Goal: Information Seeking & Learning: Learn about a topic

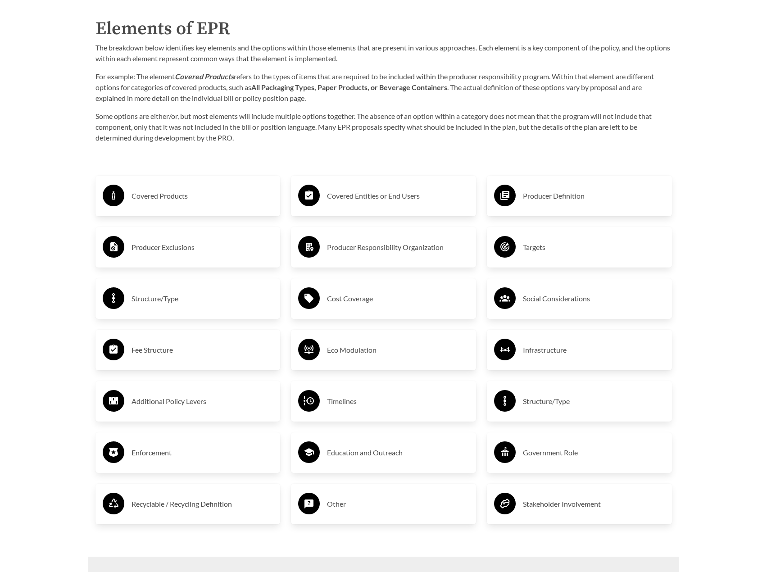
scroll to position [1440, 0]
click at [205, 209] on div "Covered Products" at bounding box center [188, 195] width 171 height 26
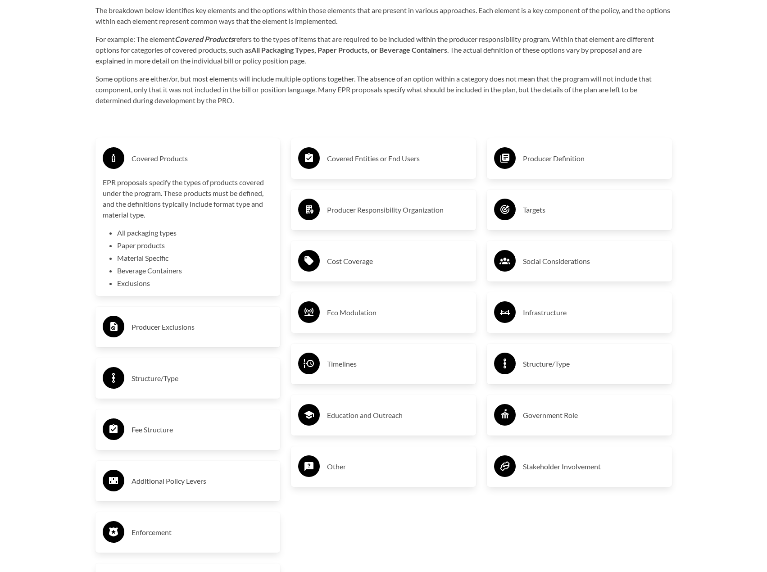
scroll to position [1477, 0]
click at [168, 170] on div "Covered Products" at bounding box center [188, 158] width 171 height 26
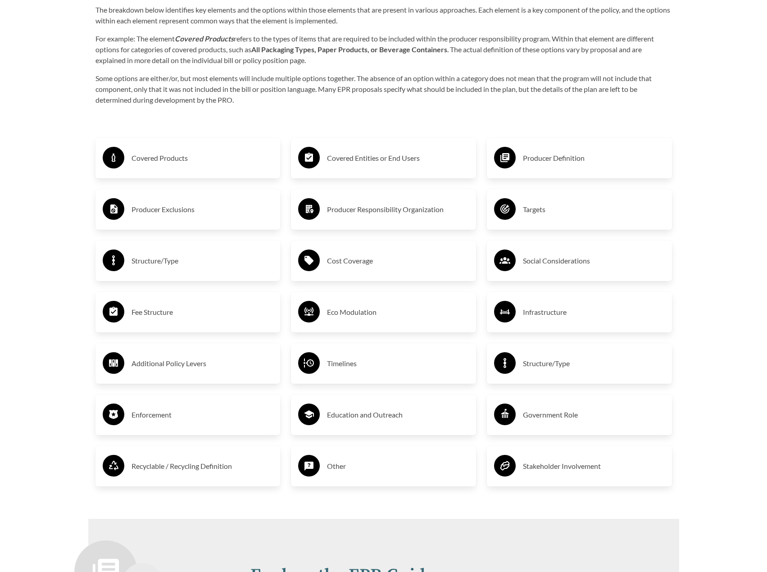
click at [336, 164] on h3 "Covered Entities or End Users" at bounding box center [398, 158] width 142 height 14
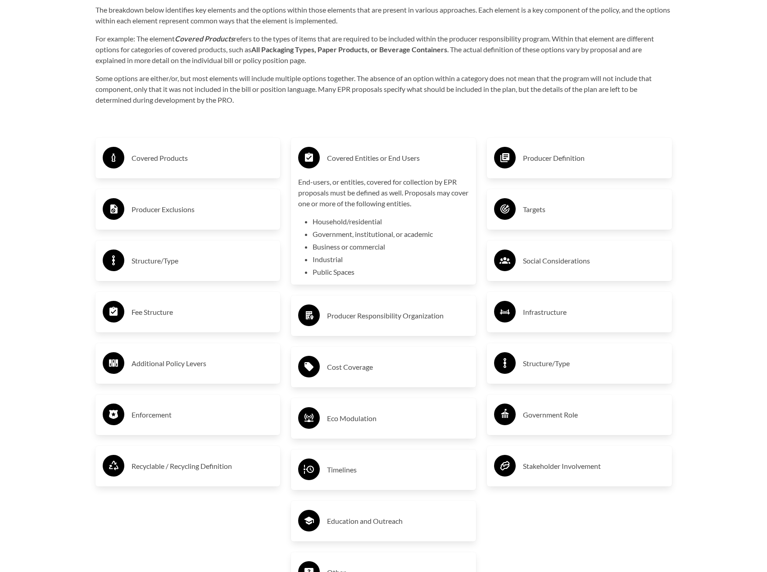
click at [354, 151] on div "Covered Entities or End Users" at bounding box center [383, 158] width 171 height 26
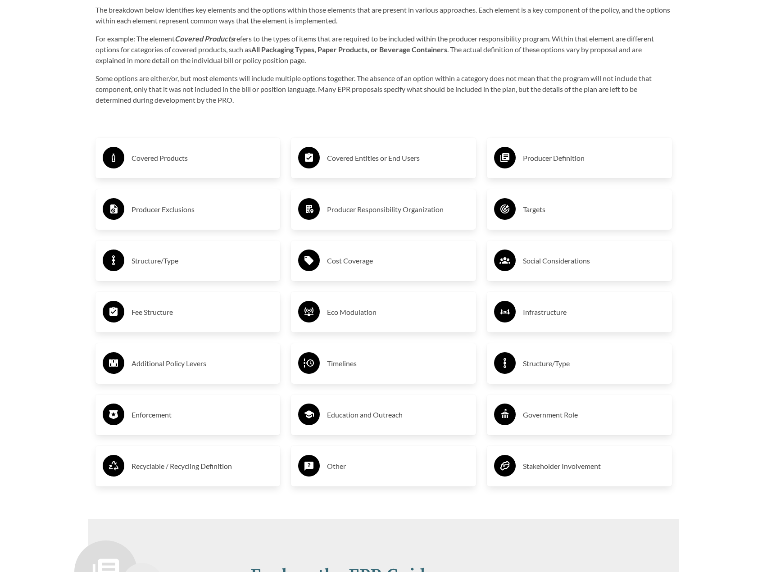
click at [522, 162] on div "Producer Definition" at bounding box center [579, 158] width 171 height 26
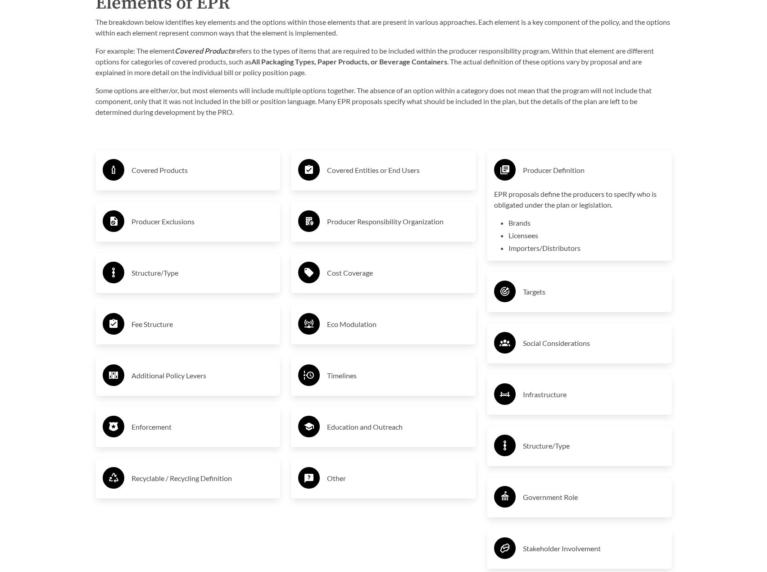
scroll to position [1466, 0]
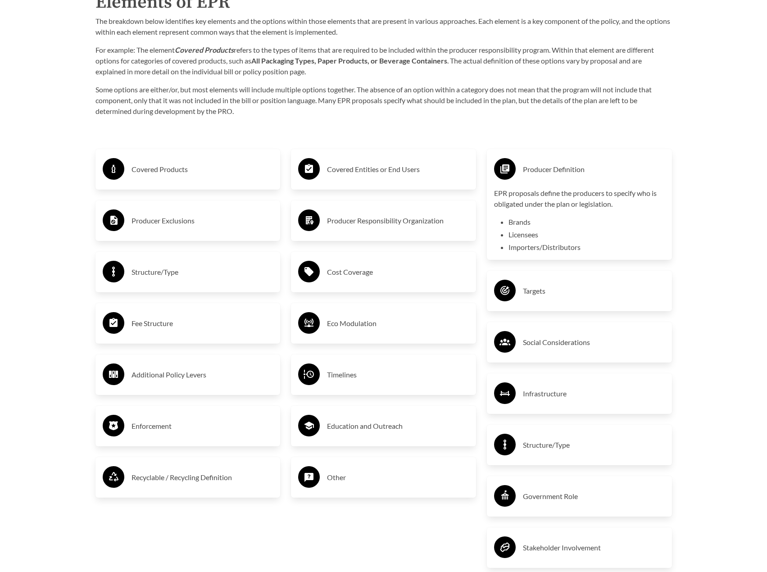
click at [571, 168] on h3 "Producer Definition" at bounding box center [594, 169] width 142 height 14
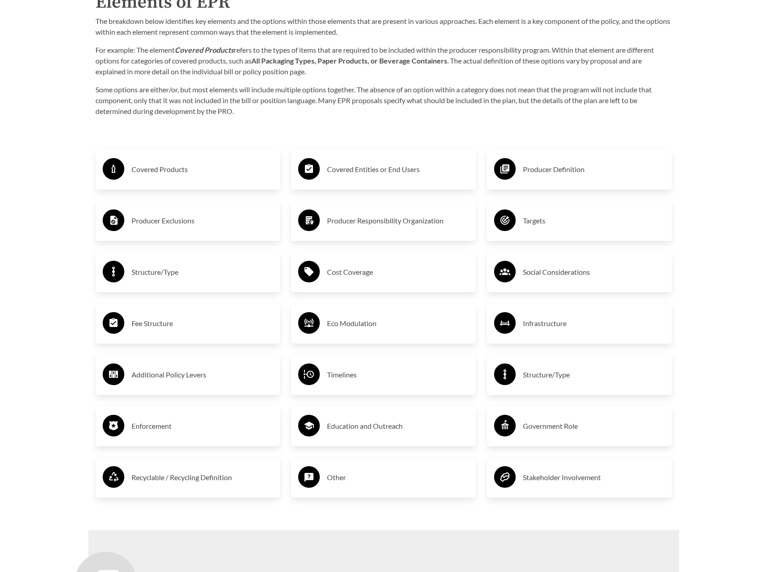
click at [214, 213] on div "Producer Exclusions" at bounding box center [188, 221] width 171 height 26
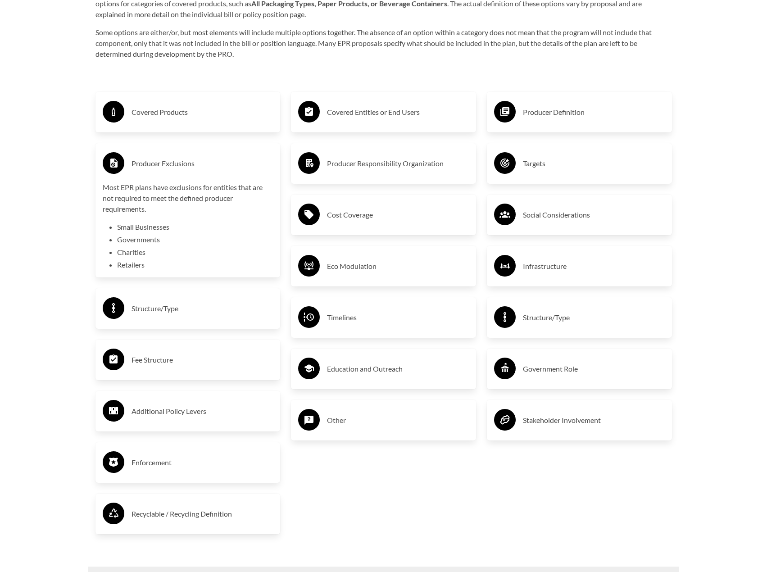
scroll to position [1524, 0]
drag, startPoint x: 159, startPoint y: 168, endPoint x: 224, endPoint y: 163, distance: 65.9
click at [224, 163] on h3 "Producer Exclusions" at bounding box center [203, 163] width 142 height 14
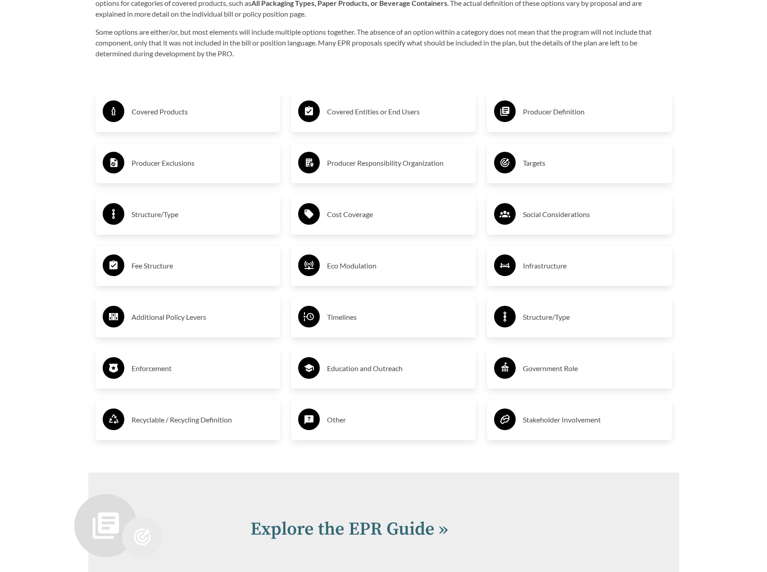
click at [314, 165] on circle at bounding box center [309, 163] width 22 height 22
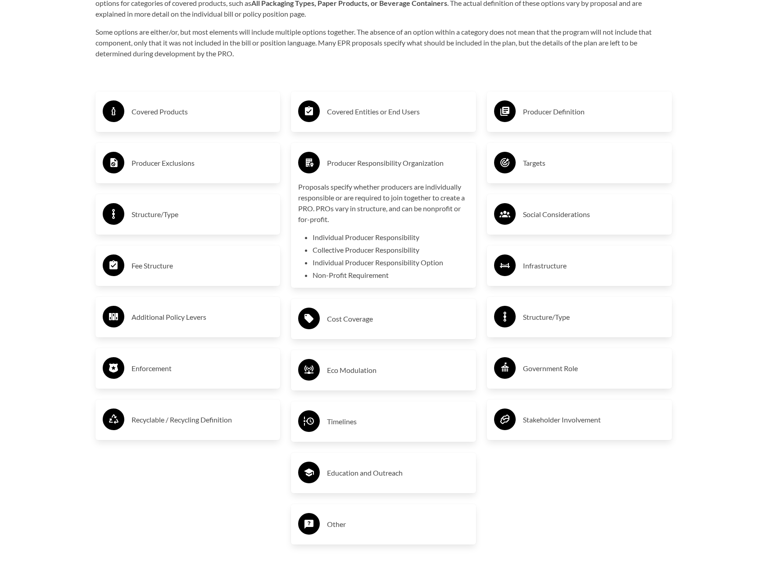
click at [359, 173] on div "Producer Responsibility Organization" at bounding box center [383, 163] width 171 height 26
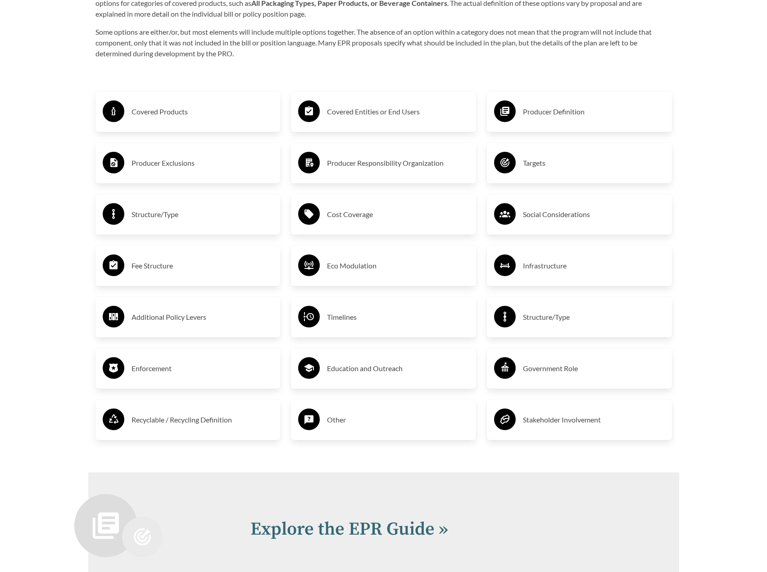
click at [511, 173] on circle at bounding box center [505, 163] width 22 height 22
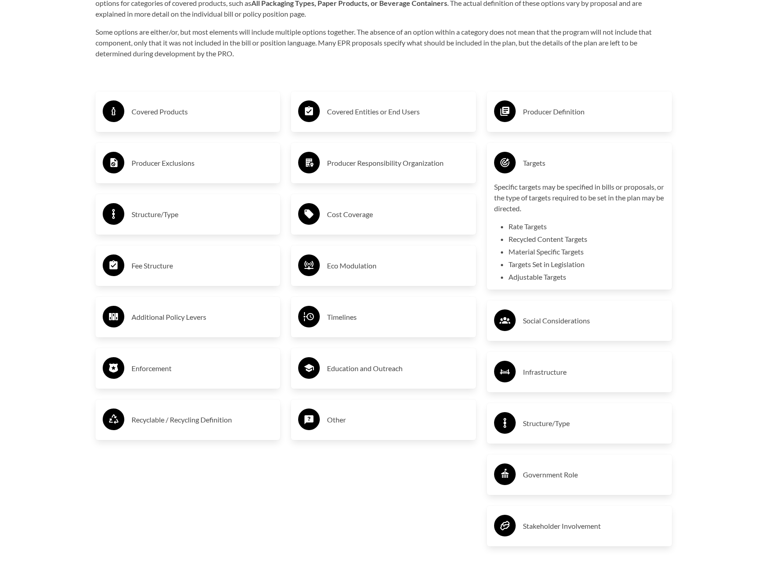
scroll to position [1533, 0]
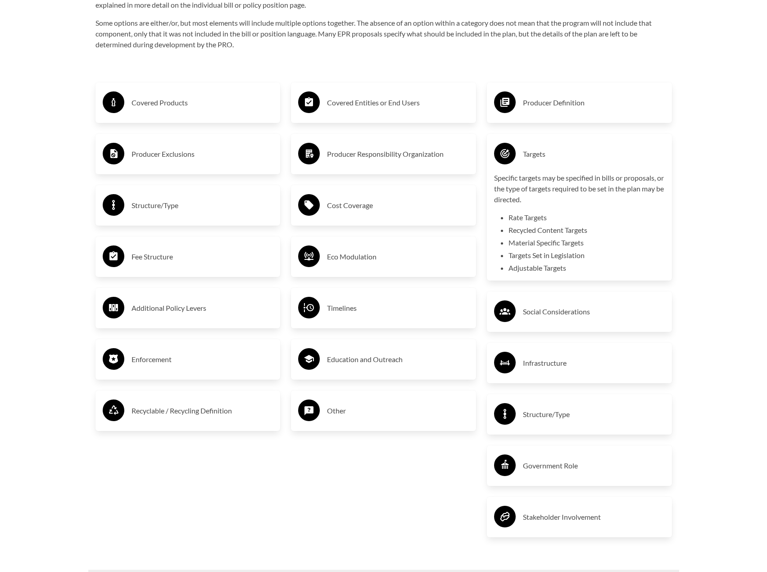
click at [538, 159] on h3 "Targets" at bounding box center [594, 154] width 142 height 14
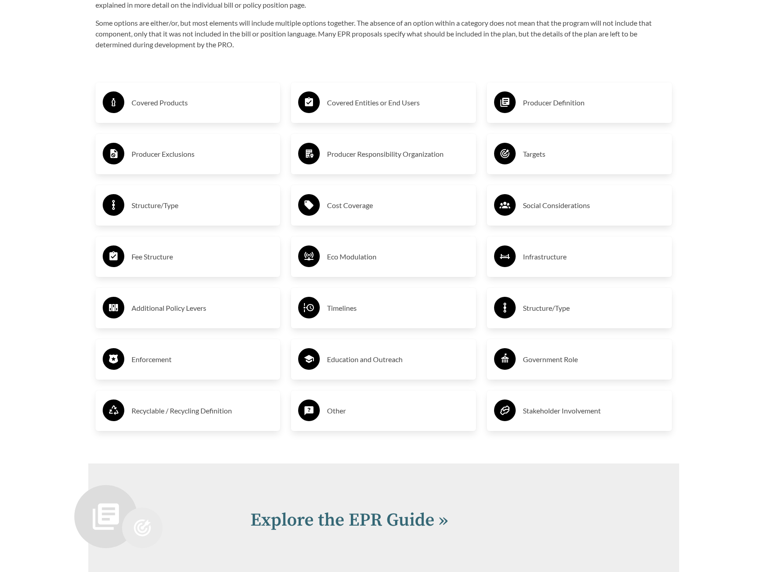
click at [175, 214] on div "Structure/Type" at bounding box center [188, 205] width 171 height 26
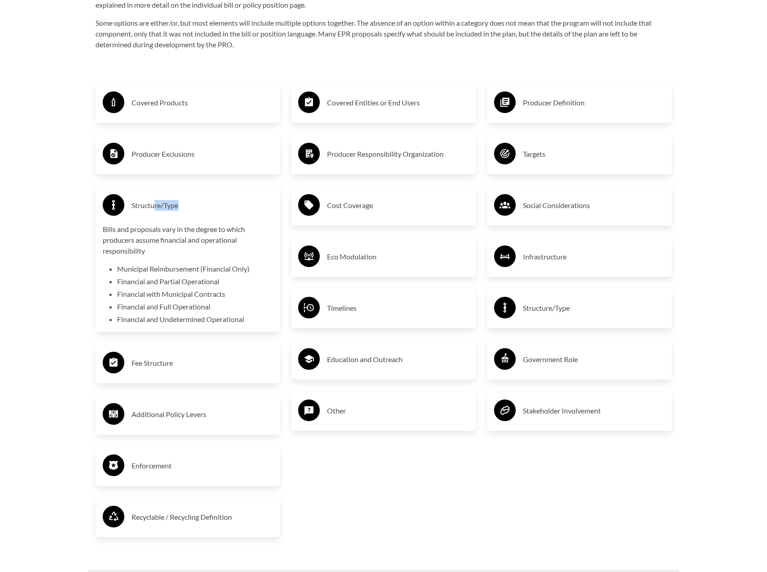
drag, startPoint x: 155, startPoint y: 218, endPoint x: 210, endPoint y: 212, distance: 54.9
click at [210, 212] on div "Structure/Type" at bounding box center [188, 205] width 171 height 26
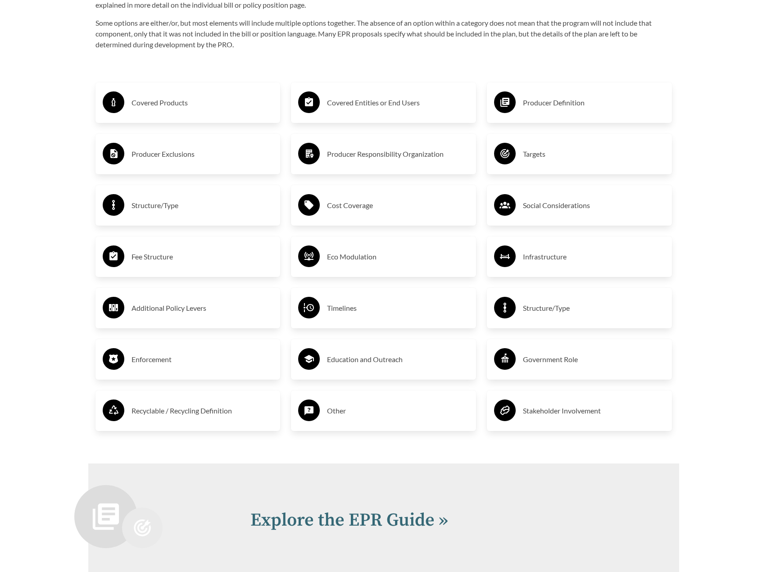
click at [386, 200] on h3 "Cost Coverage" at bounding box center [398, 205] width 142 height 14
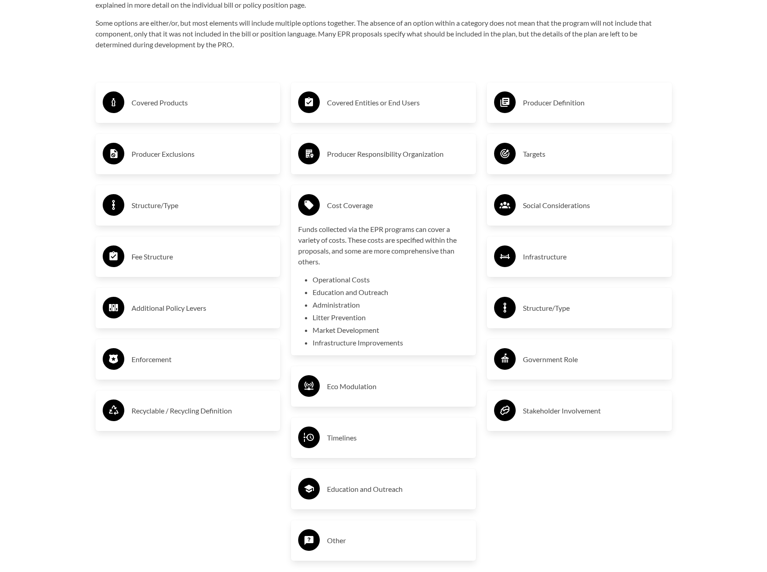
drag, startPoint x: 376, startPoint y: 212, endPoint x: 407, endPoint y: 204, distance: 32.0
click at [407, 204] on h3 "Cost Coverage" at bounding box center [398, 205] width 142 height 14
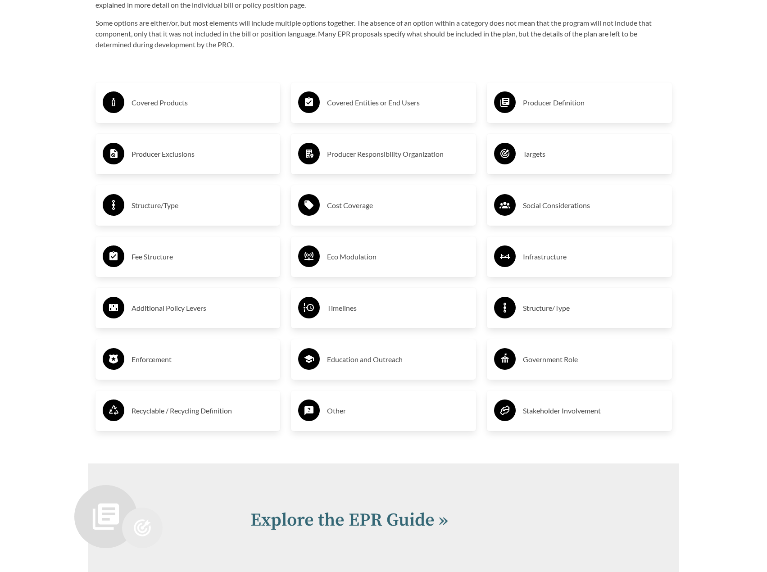
click at [578, 205] on h3 "Social Considerations" at bounding box center [594, 205] width 142 height 14
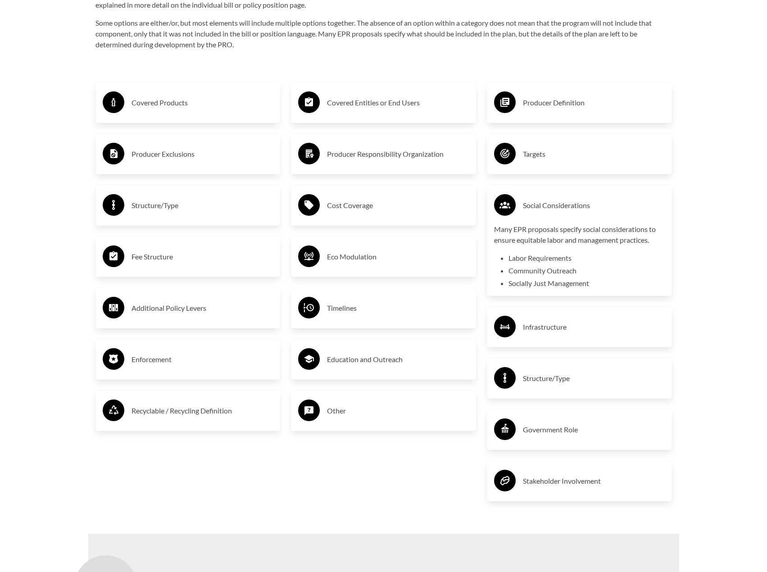
click at [562, 203] on h3 "Social Considerations" at bounding box center [594, 205] width 142 height 14
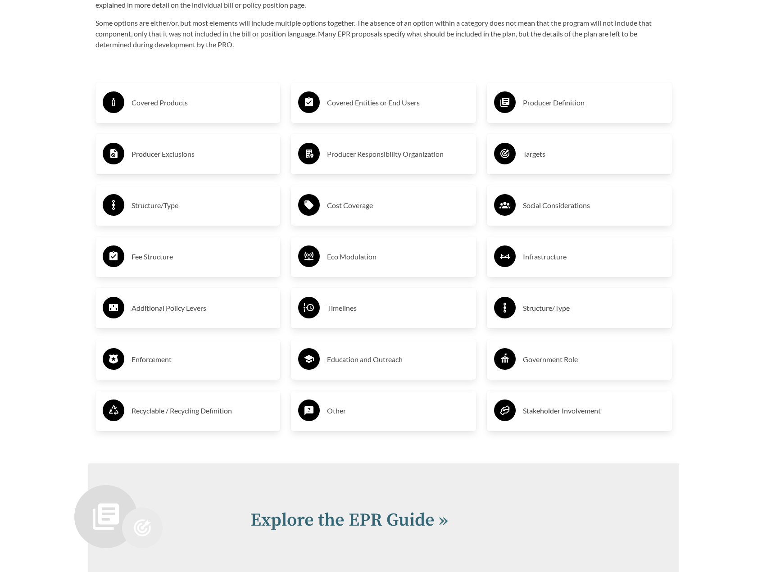
click at [203, 253] on h3 "Fee Structure" at bounding box center [203, 256] width 142 height 14
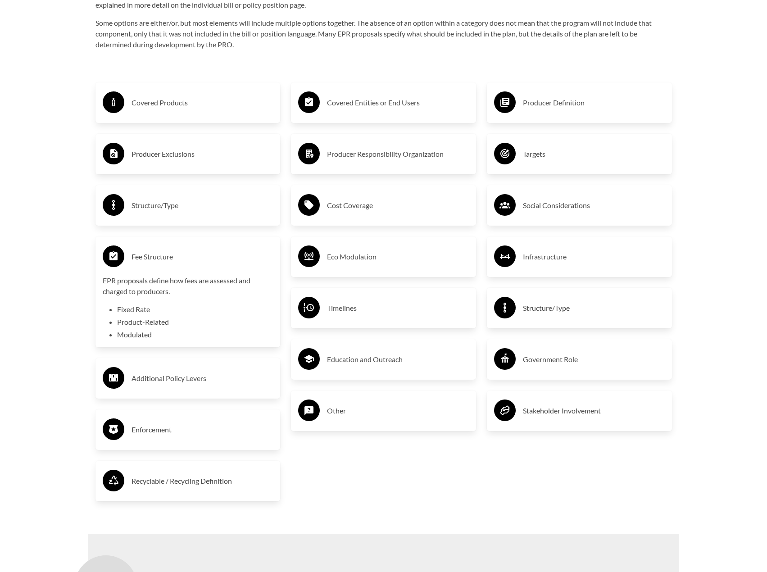
click at [177, 262] on h3 "Fee Structure" at bounding box center [203, 256] width 142 height 14
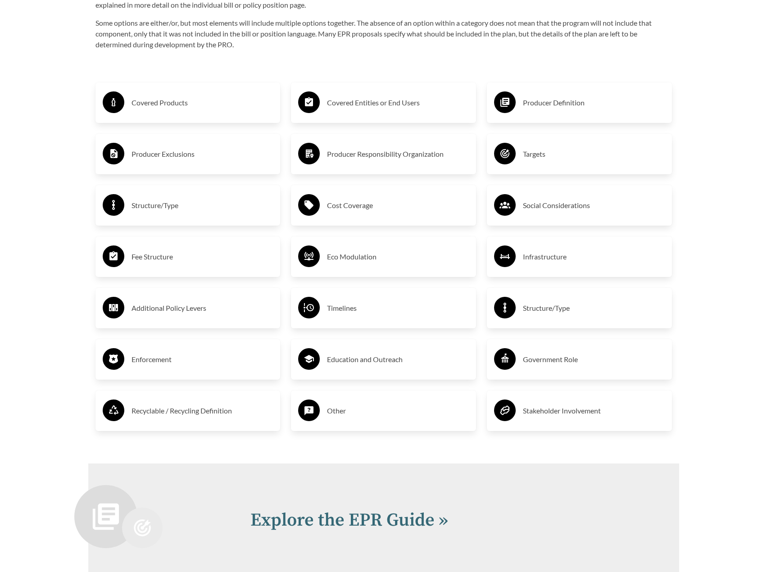
click at [364, 258] on h3 "Eco Modulation" at bounding box center [398, 256] width 142 height 14
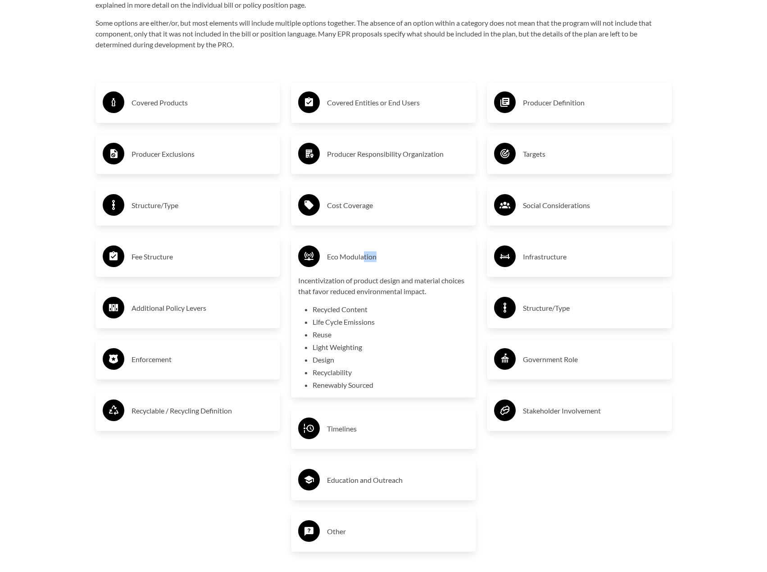
drag, startPoint x: 364, startPoint y: 258, endPoint x: 408, endPoint y: 257, distance: 43.7
click at [408, 257] on h3 "Eco Modulation" at bounding box center [398, 256] width 142 height 14
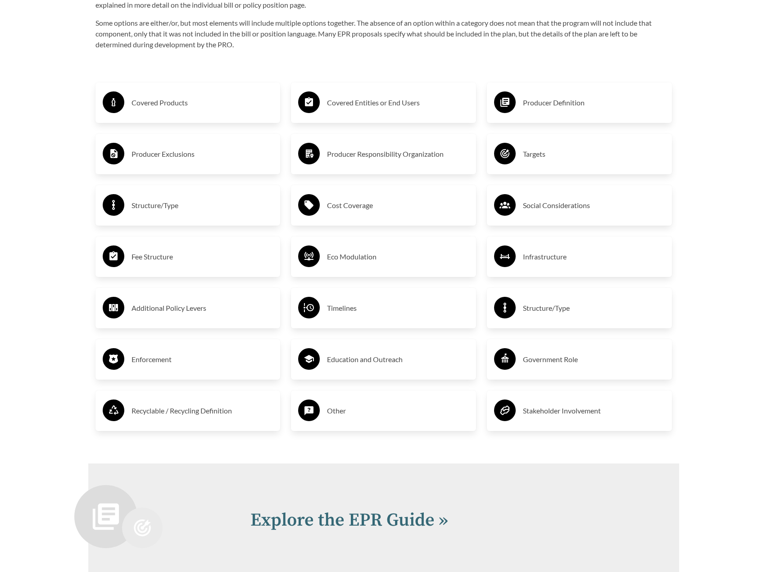
click at [582, 252] on h3 "Infrastructure" at bounding box center [594, 256] width 142 height 14
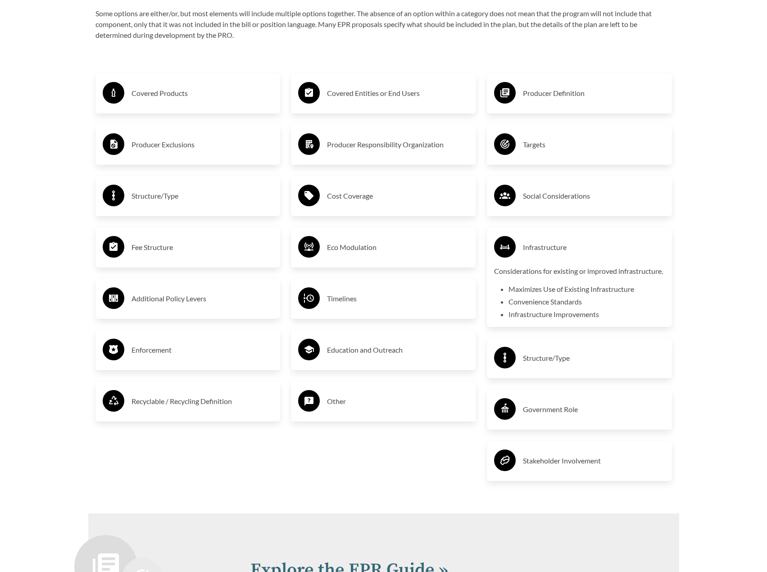
scroll to position [1543, 0]
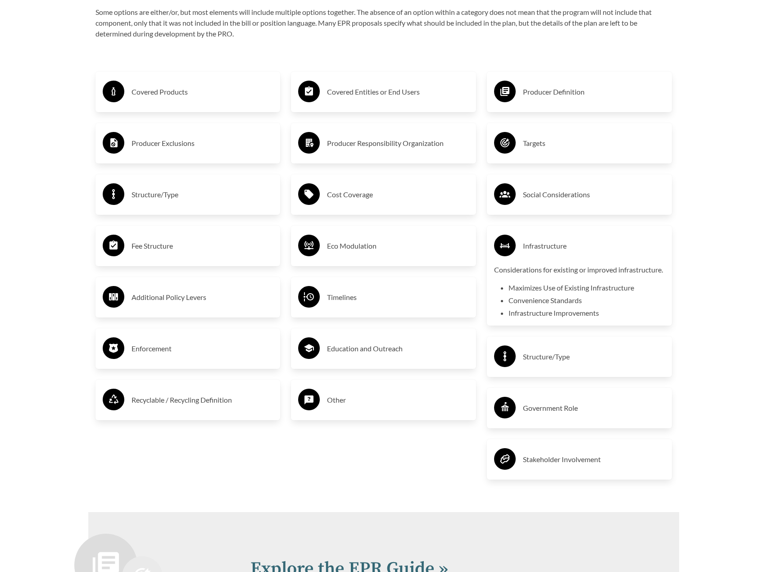
click at [550, 249] on h3 "Infrastructure" at bounding box center [594, 246] width 142 height 14
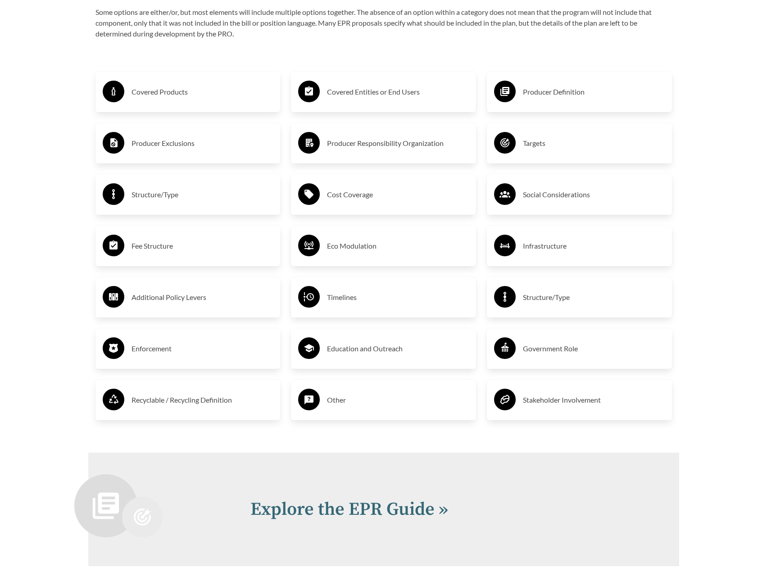
click at [187, 295] on h3 "Additional Policy Levers" at bounding box center [203, 297] width 142 height 14
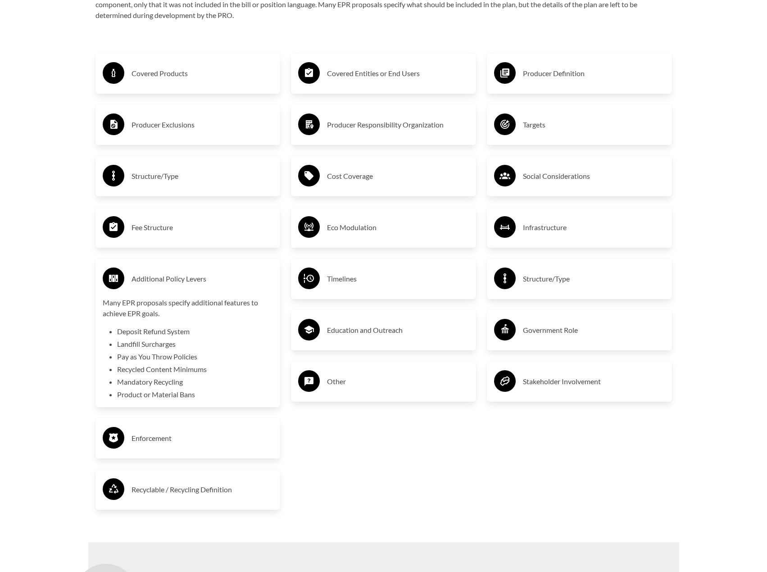
scroll to position [1563, 0]
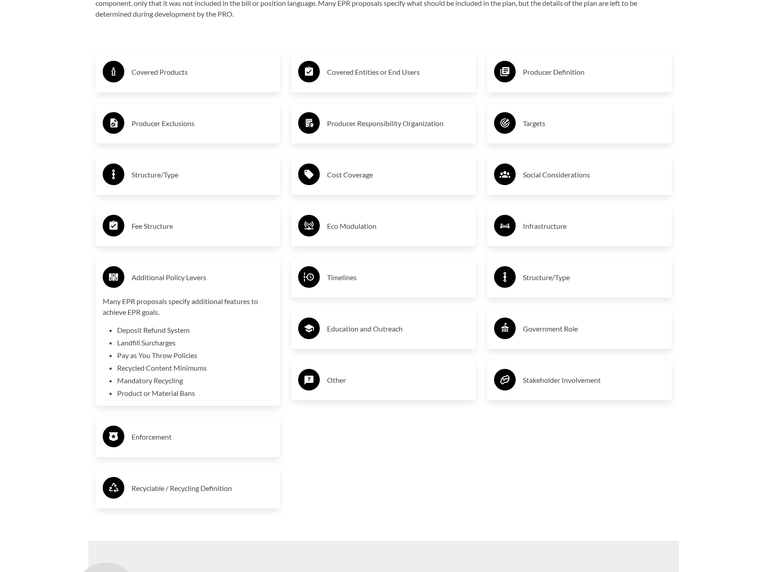
click at [158, 280] on h3 "Additional Policy Levers" at bounding box center [203, 277] width 142 height 14
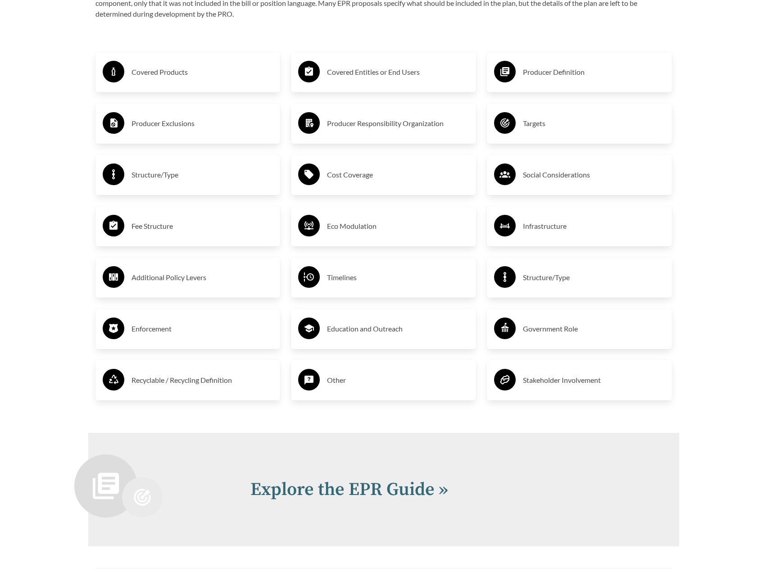
click at [331, 276] on h3 "Timelines" at bounding box center [398, 277] width 142 height 14
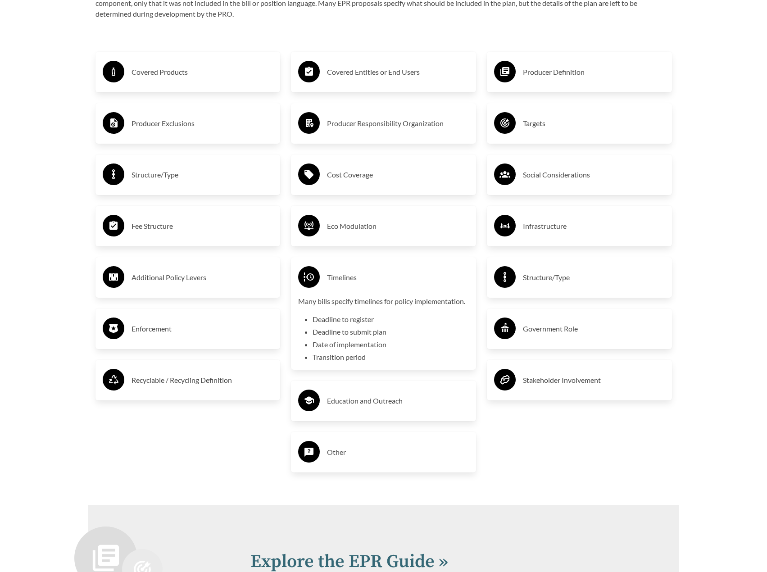
click at [337, 276] on h3 "Timelines" at bounding box center [398, 277] width 142 height 14
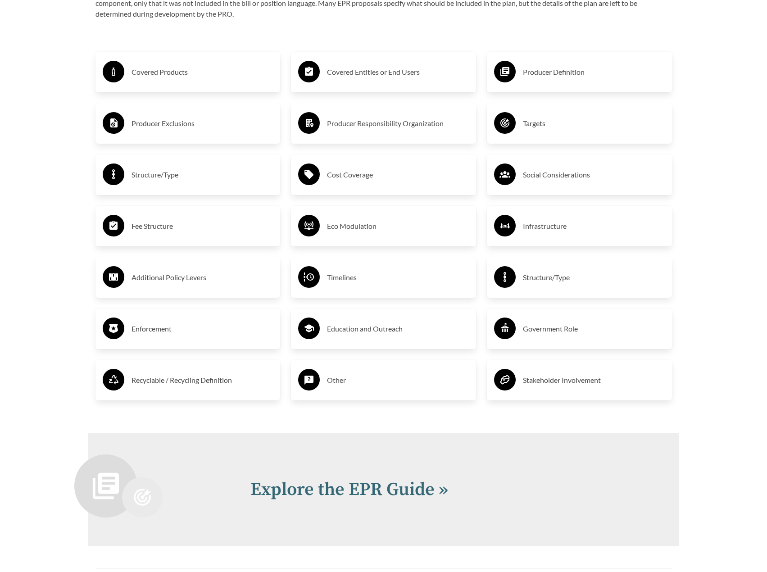
click at [541, 285] on h3 "Structure/Type" at bounding box center [594, 277] width 142 height 14
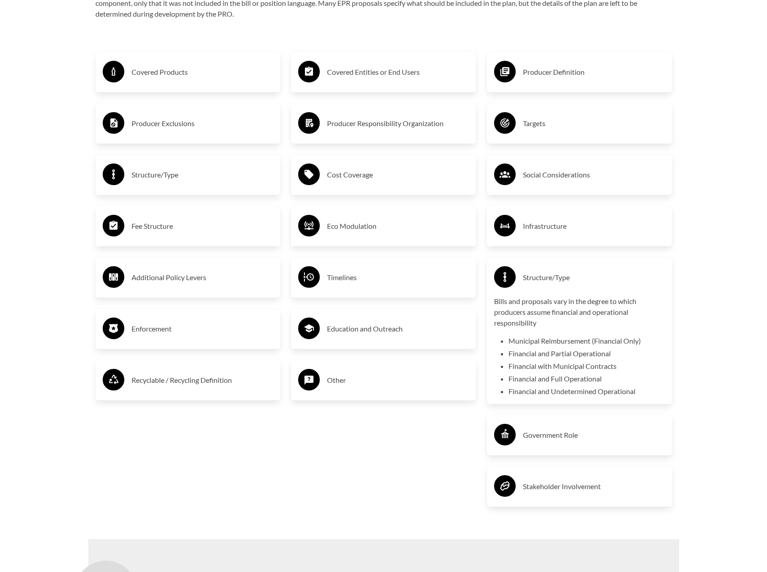
click at [541, 285] on h3 "Structure/Type" at bounding box center [594, 277] width 142 height 14
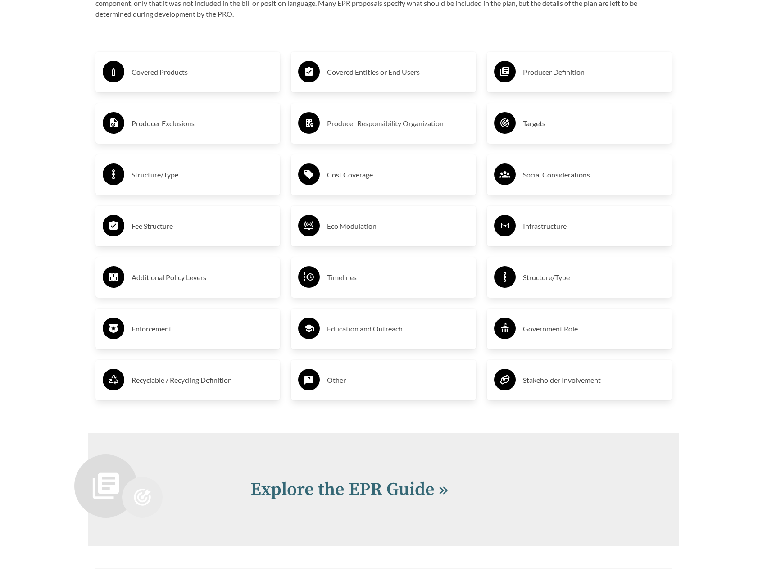
click at [537, 285] on h3 "Structure/Type" at bounding box center [594, 277] width 142 height 14
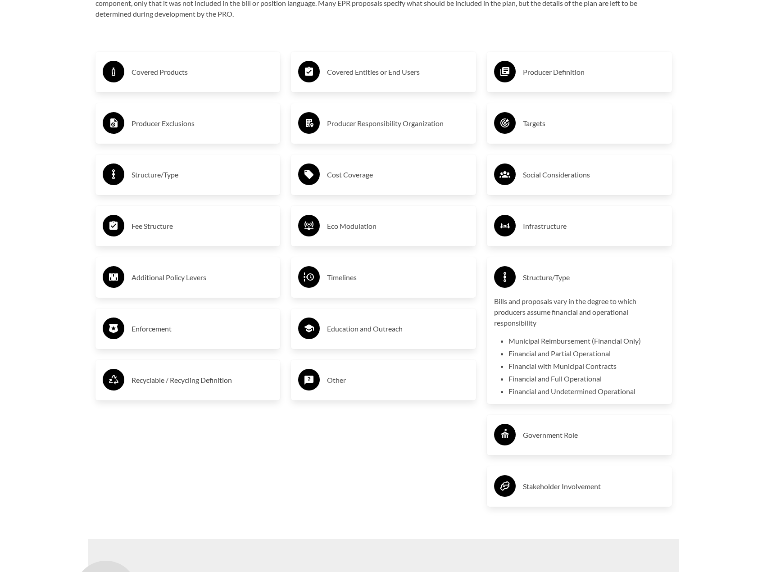
click at [537, 285] on h3 "Structure/Type" at bounding box center [594, 277] width 142 height 14
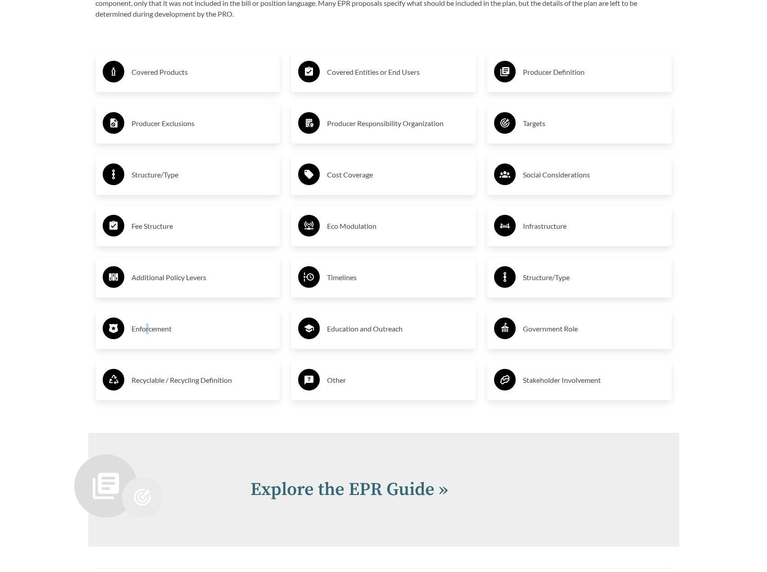
drag, startPoint x: 146, startPoint y: 346, endPoint x: 149, endPoint y: 339, distance: 7.3
click at [149, 339] on div "Enforcement" at bounding box center [187, 328] width 185 height 41
click at [159, 336] on h3 "Enforcement" at bounding box center [203, 329] width 142 height 14
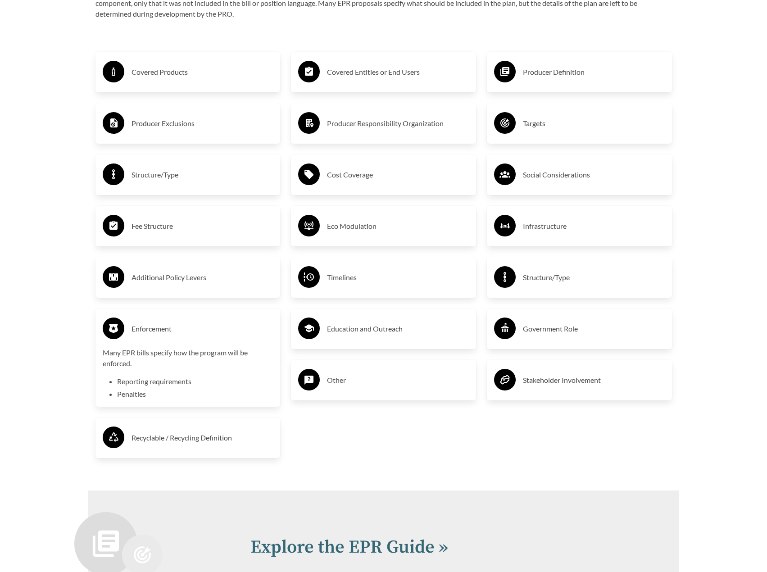
click at [162, 336] on h3 "Enforcement" at bounding box center [203, 329] width 142 height 14
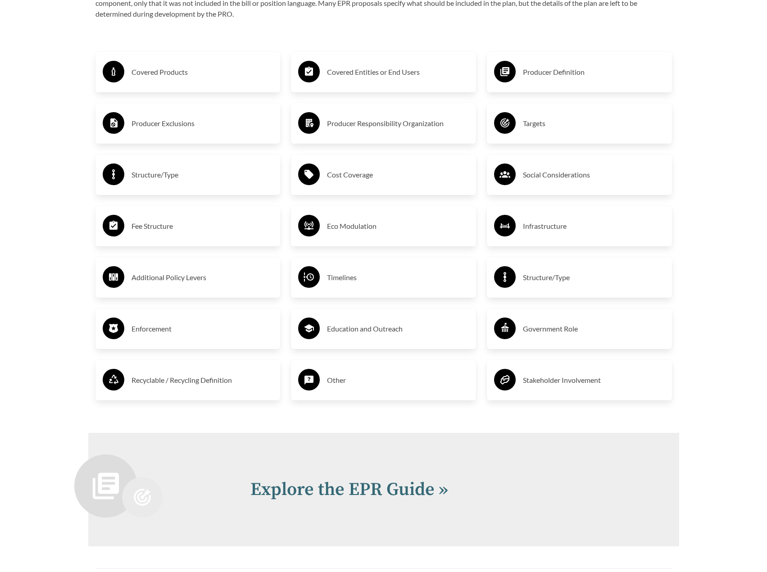
click at [358, 330] on h3 "Education and Outreach" at bounding box center [398, 329] width 142 height 14
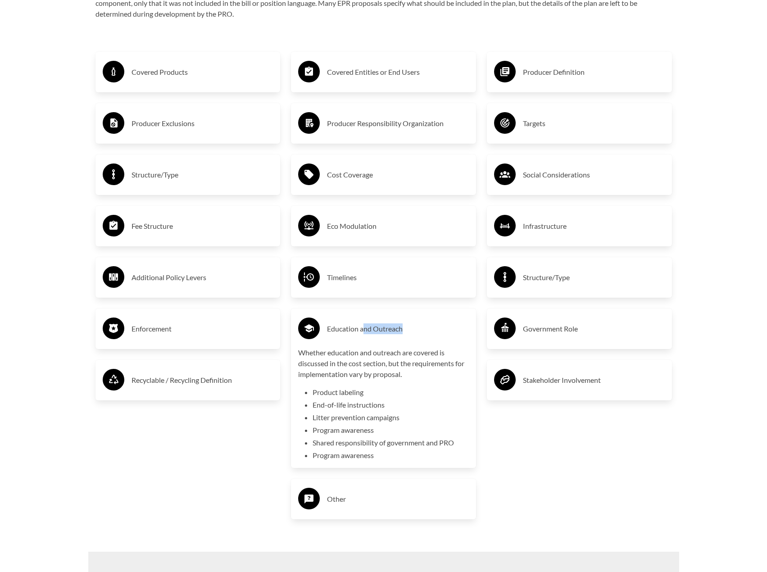
drag, startPoint x: 362, startPoint y: 331, endPoint x: 411, endPoint y: 321, distance: 50.1
click at [411, 321] on div "Education and Outreach" at bounding box center [383, 329] width 171 height 26
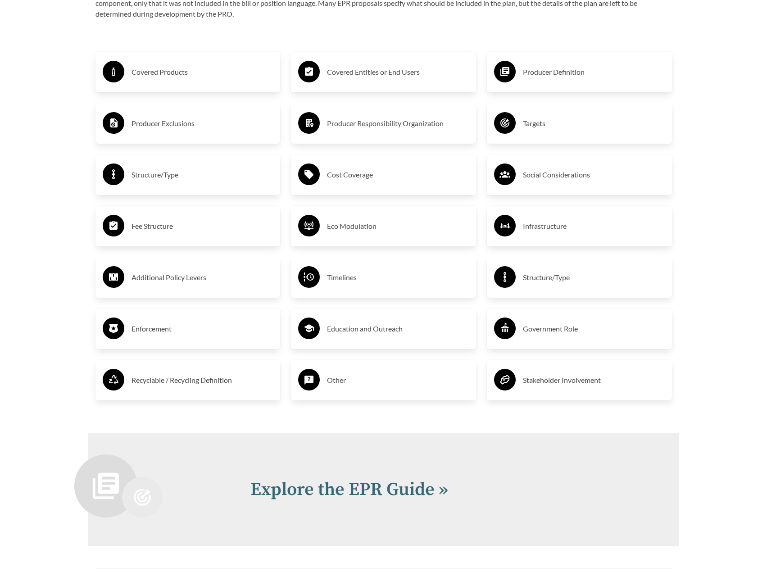
click at [539, 323] on h3 "Government Role" at bounding box center [594, 329] width 142 height 14
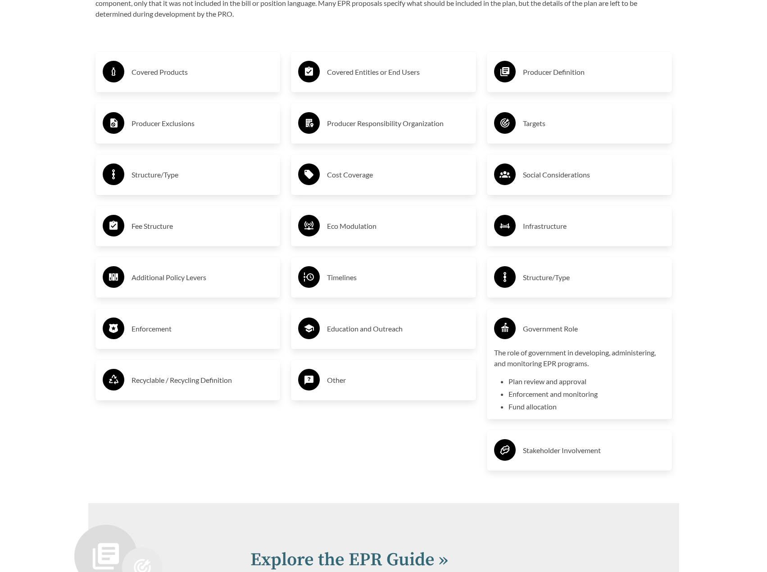
click at [536, 328] on h3 "Government Role" at bounding box center [594, 329] width 142 height 14
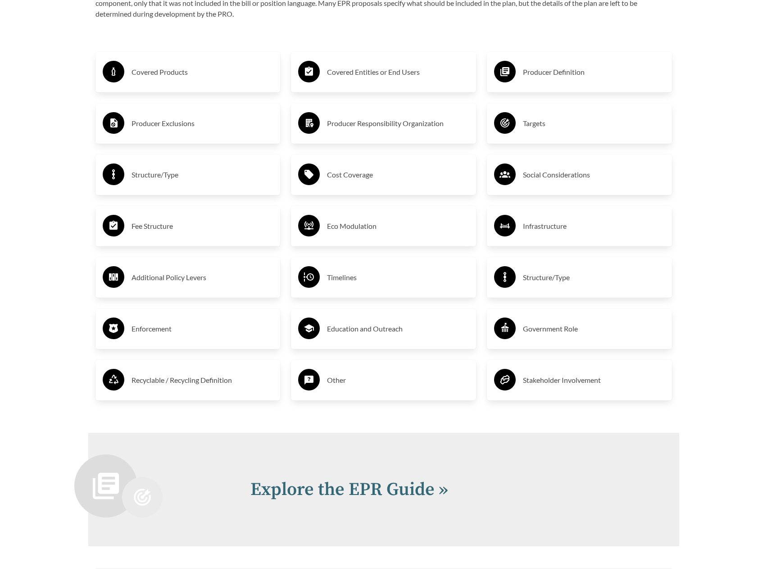
click at [198, 387] on h3 "Recyclable / Recycling Definition" at bounding box center [203, 380] width 142 height 14
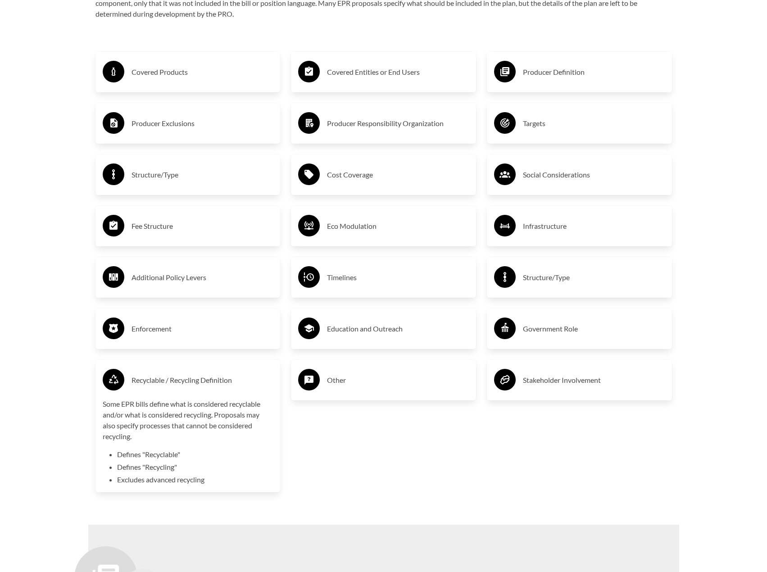
click at [203, 385] on h3 "Recyclable / Recycling Definition" at bounding box center [203, 380] width 142 height 14
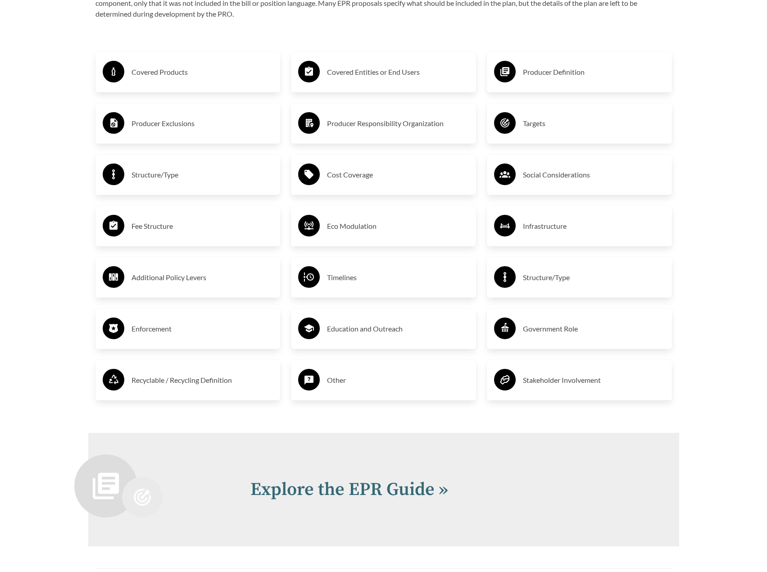
click at [348, 377] on h3 "Other" at bounding box center [398, 380] width 142 height 14
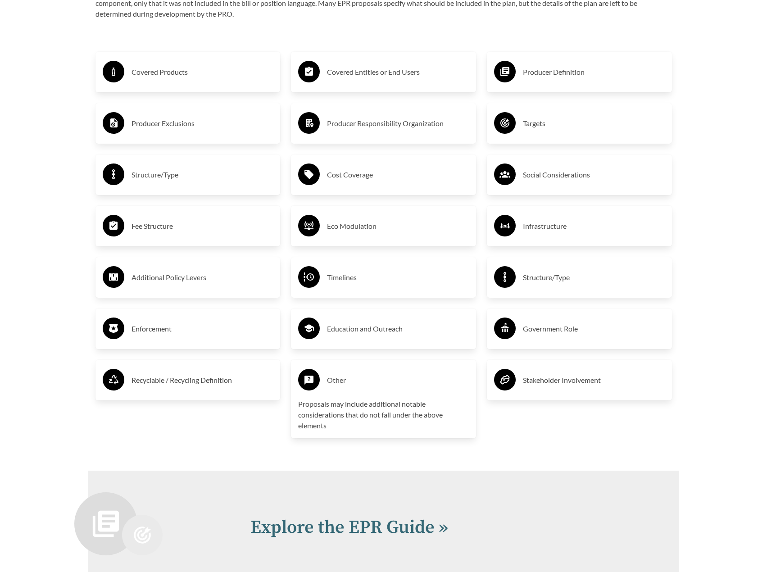
click at [348, 377] on h3 "Other" at bounding box center [398, 380] width 142 height 14
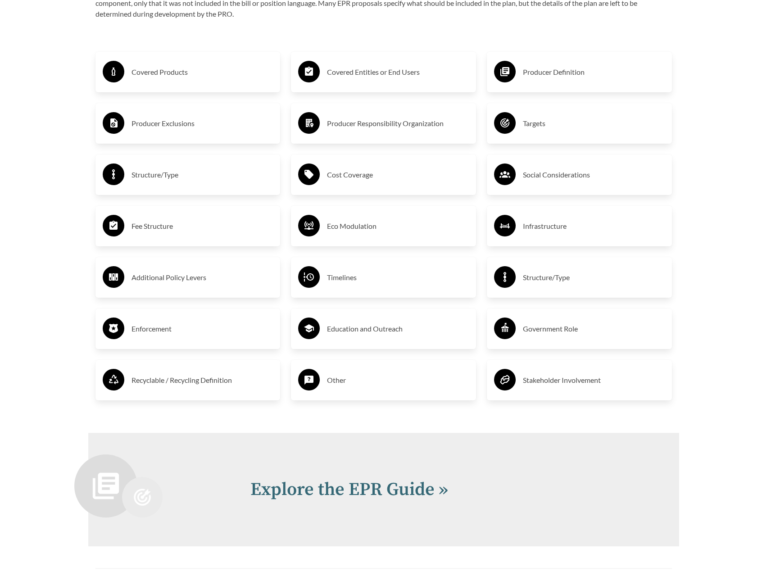
click at [558, 392] on div "Stakeholder Involvement" at bounding box center [579, 380] width 171 height 26
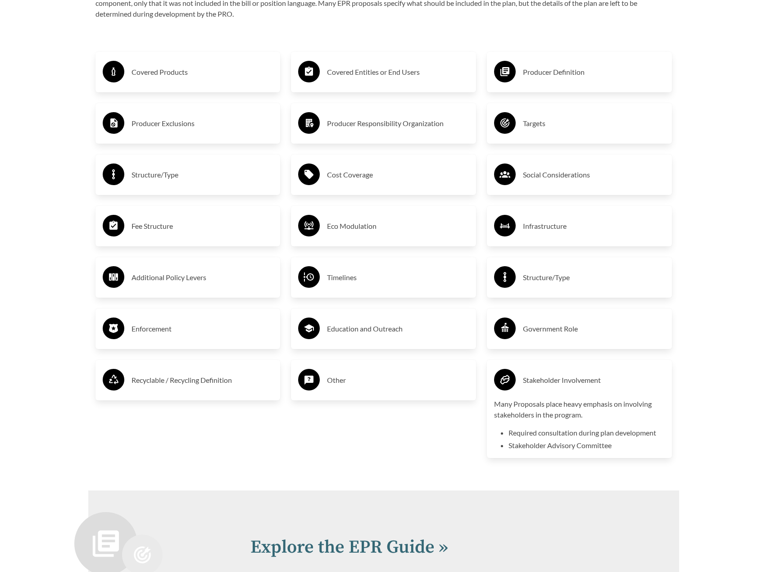
click at [558, 390] on div "Stakeholder Involvement" at bounding box center [579, 380] width 171 height 26
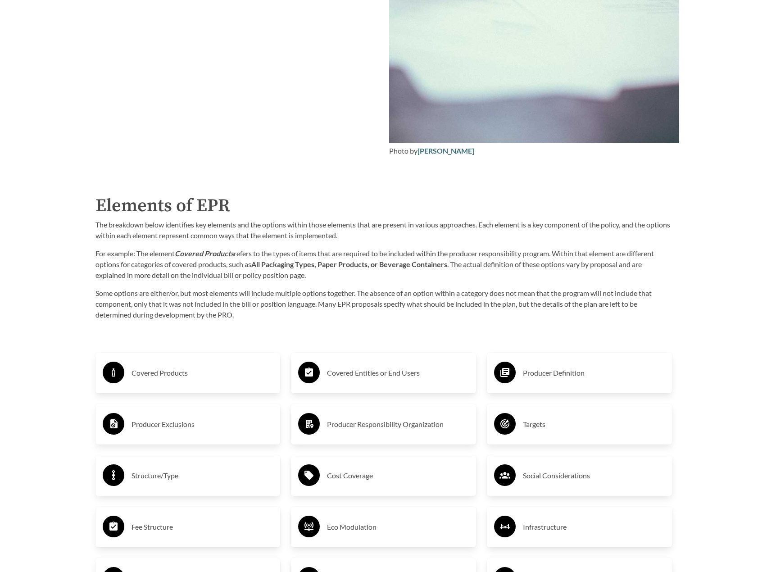
scroll to position [967, 0]
